Goal: Navigation & Orientation: Find specific page/section

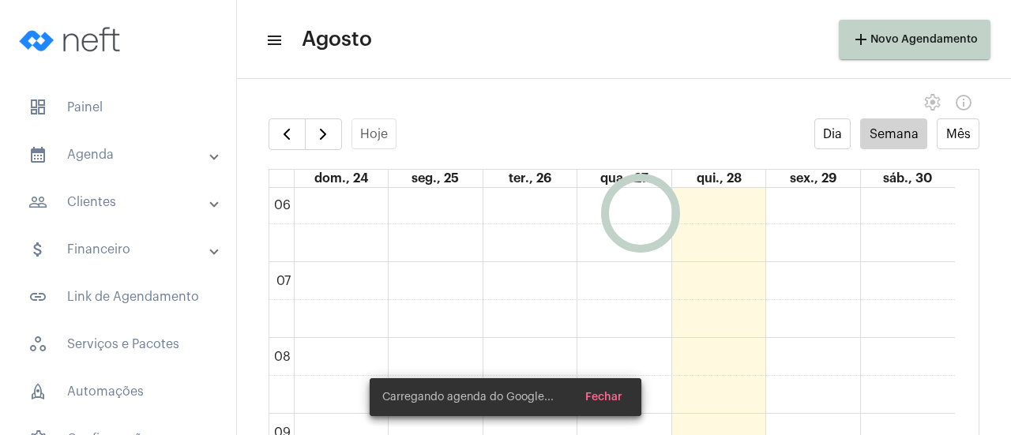
click at [111, 152] on mat-panel-title "calendar_month_outlined Agenda" at bounding box center [119, 154] width 182 height 19
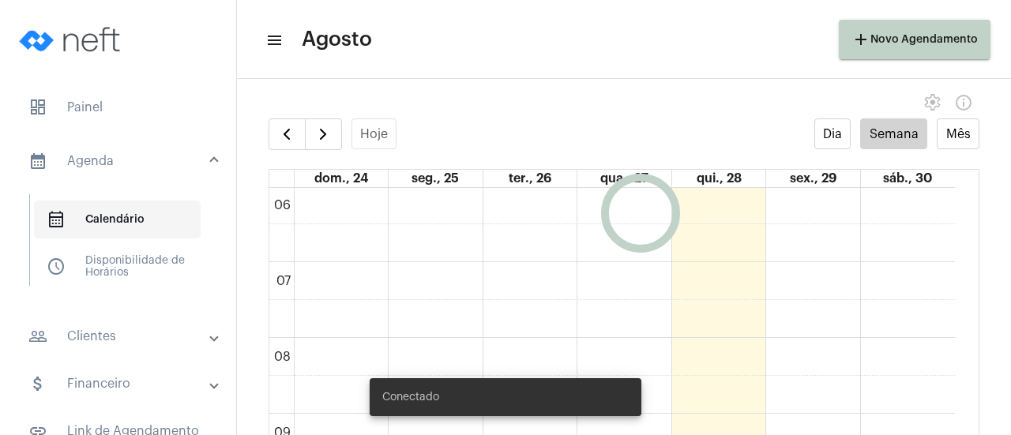
click at [112, 220] on span "calendar_month_outlined Calendário" at bounding box center [117, 220] width 167 height 38
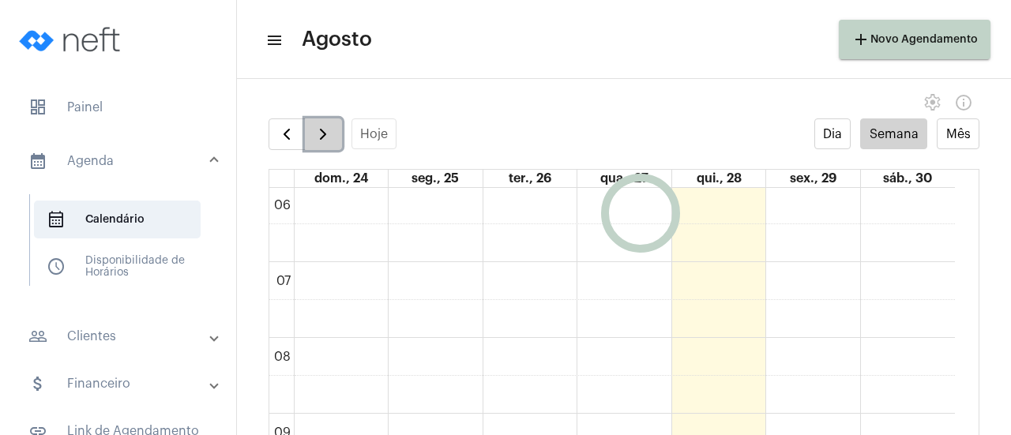
click at [327, 138] on span "button" at bounding box center [322, 134] width 19 height 19
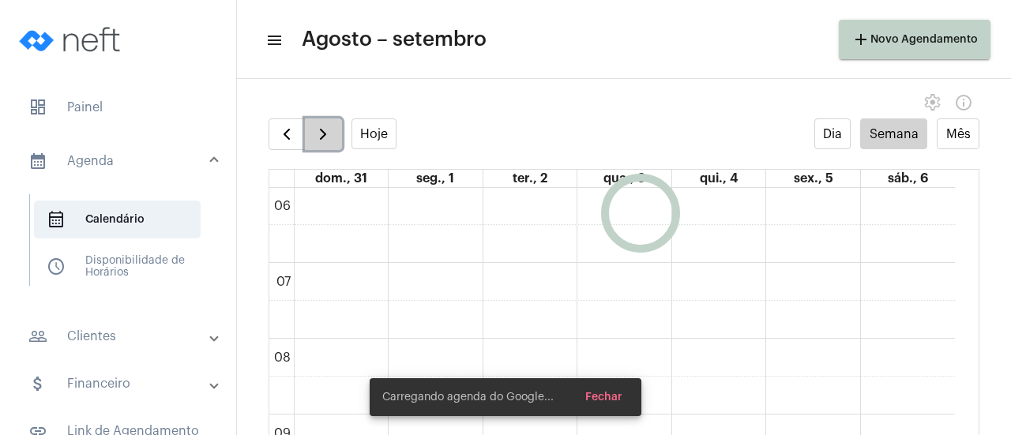
click at [327, 138] on span "button" at bounding box center [322, 134] width 19 height 19
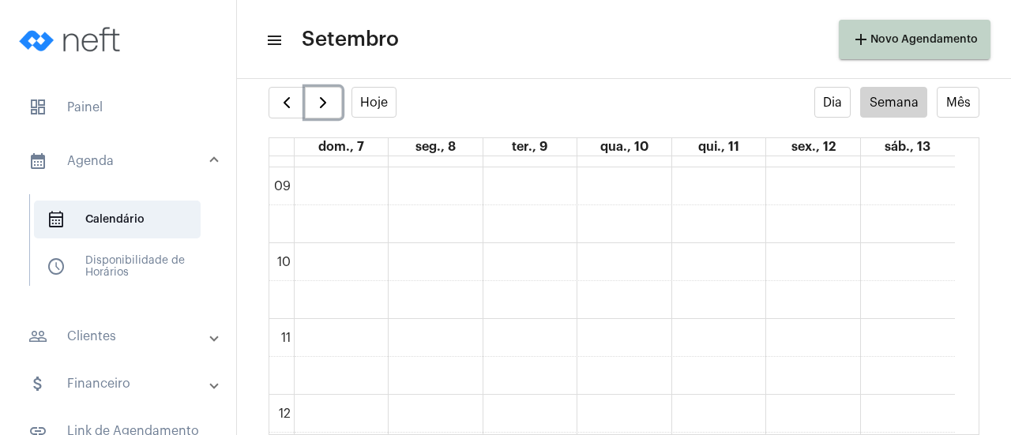
scroll to position [670, 0]
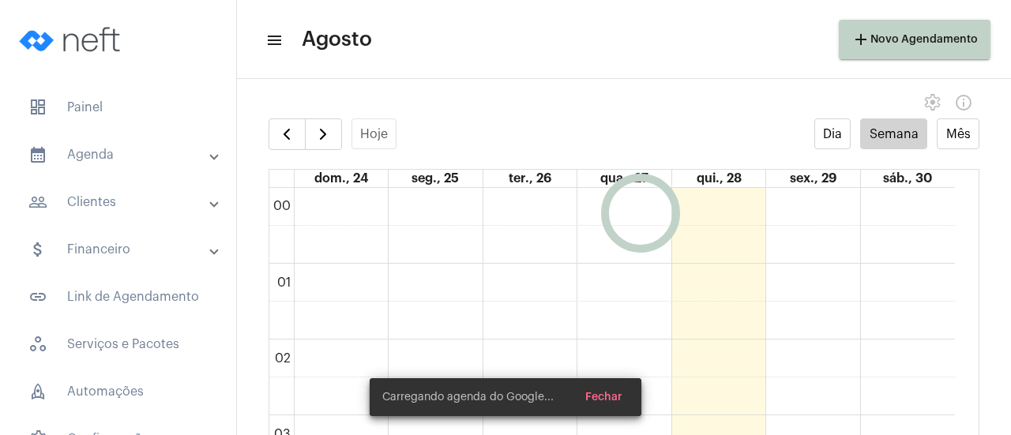
scroll to position [456, 0]
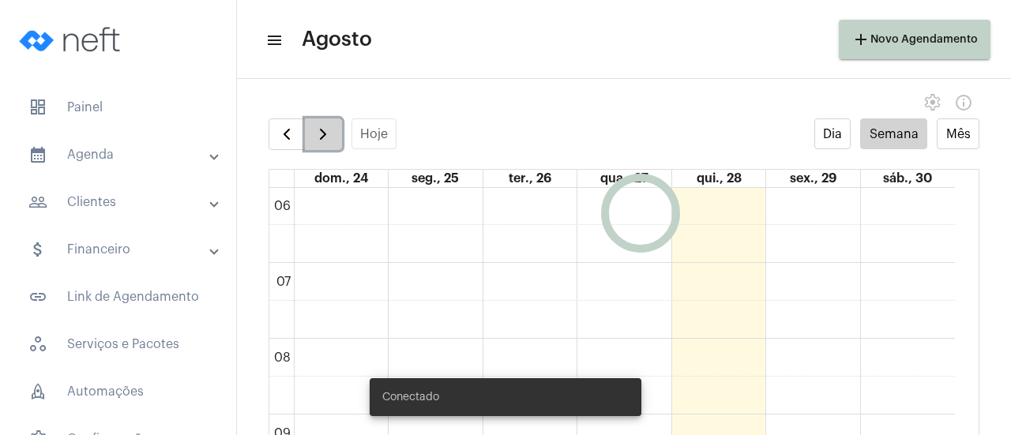
click at [317, 135] on span "button" at bounding box center [322, 134] width 19 height 19
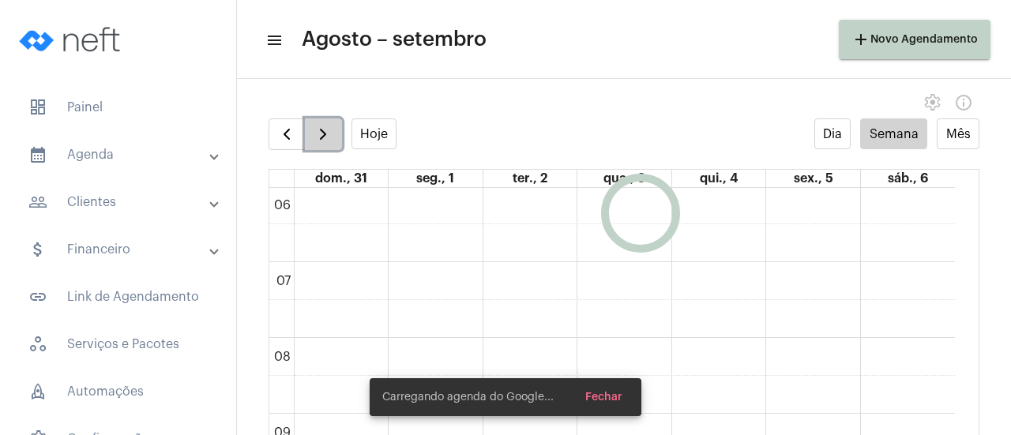
click at [317, 135] on span "button" at bounding box center [322, 134] width 19 height 19
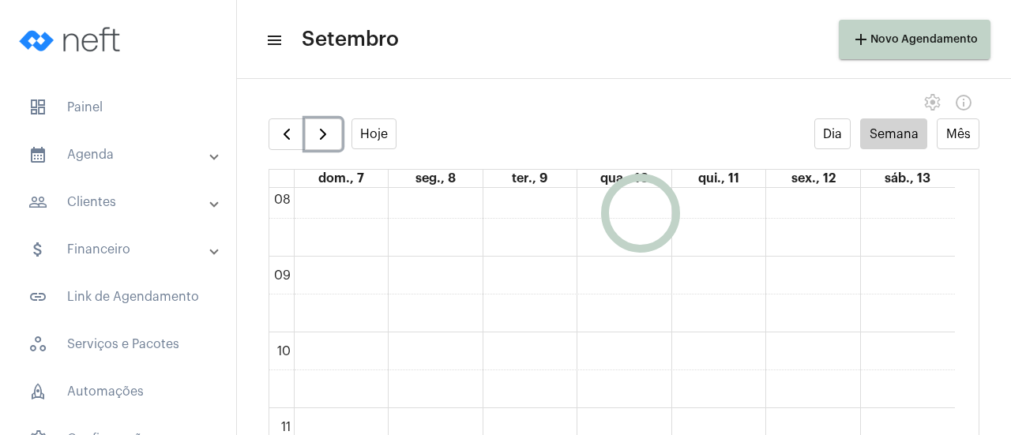
scroll to position [535, 0]
